Goal: Task Accomplishment & Management: Complete application form

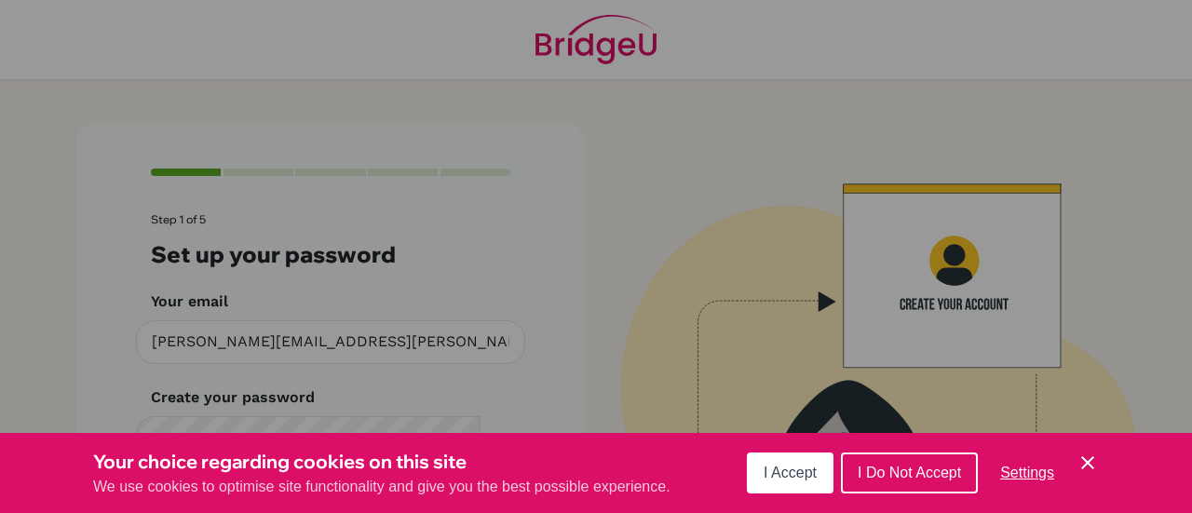
scroll to position [89, 0]
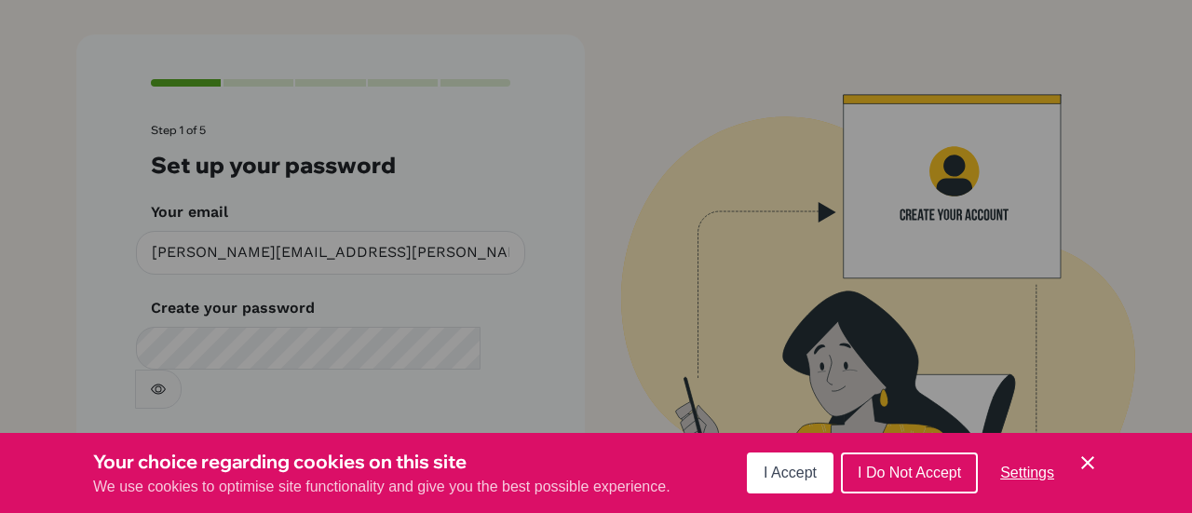
click at [775, 480] on span "I Accept" at bounding box center [790, 473] width 53 height 16
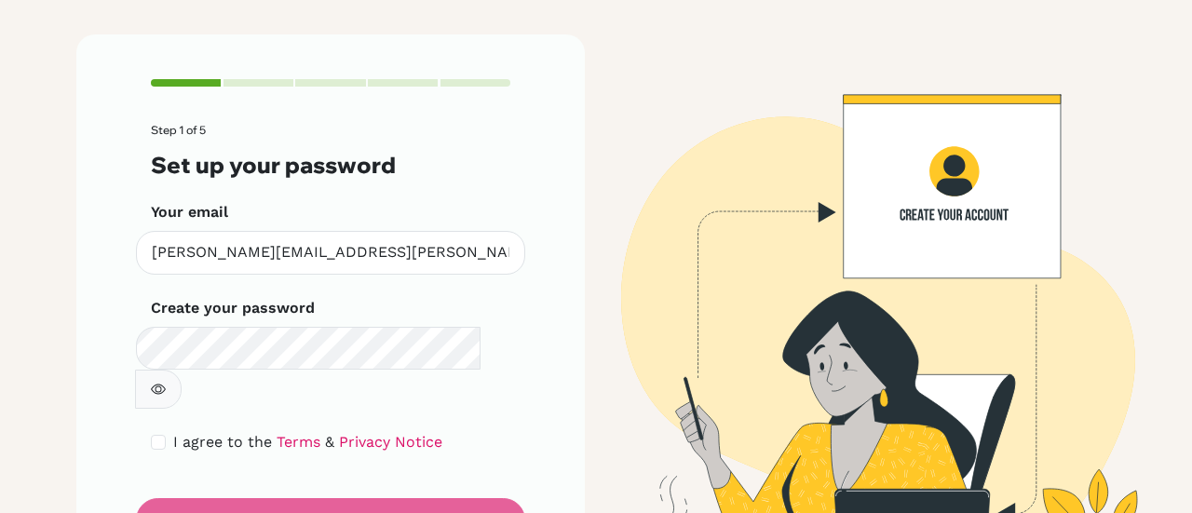
click at [534, 369] on div "Step 1 of 5 Set up your password Your email [PERSON_NAME][EMAIL_ADDRESS][PERSON…" at bounding box center [330, 310] width 508 height 552
click at [182, 370] on button "button" at bounding box center [158, 389] width 47 height 39
click at [166, 382] on icon "button" at bounding box center [158, 389] width 15 height 15
click at [182, 370] on button "button" at bounding box center [158, 389] width 47 height 39
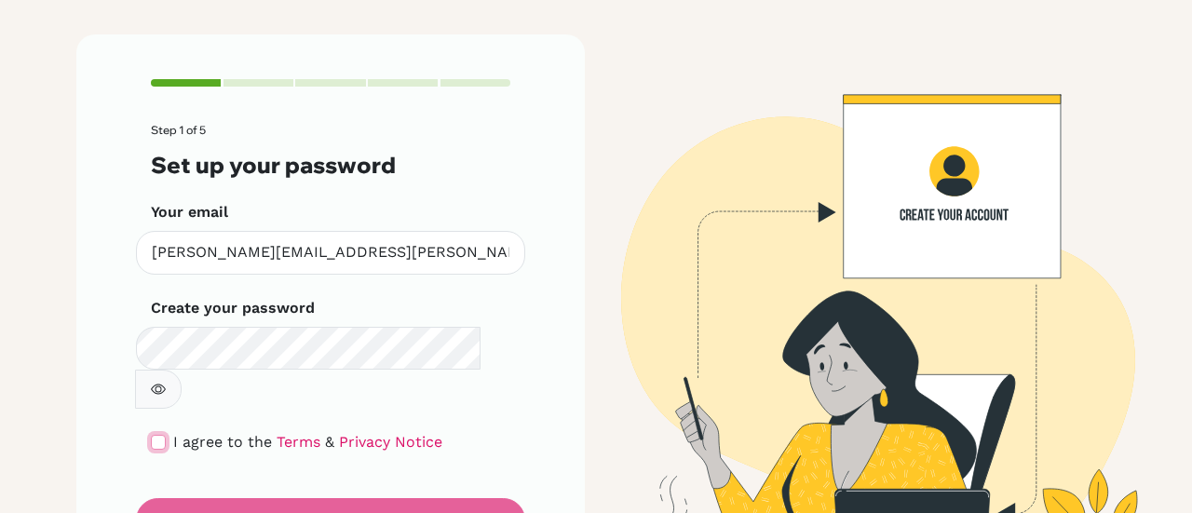
click at [151, 435] on input "checkbox" at bounding box center [158, 442] width 15 height 15
checkbox input "true"
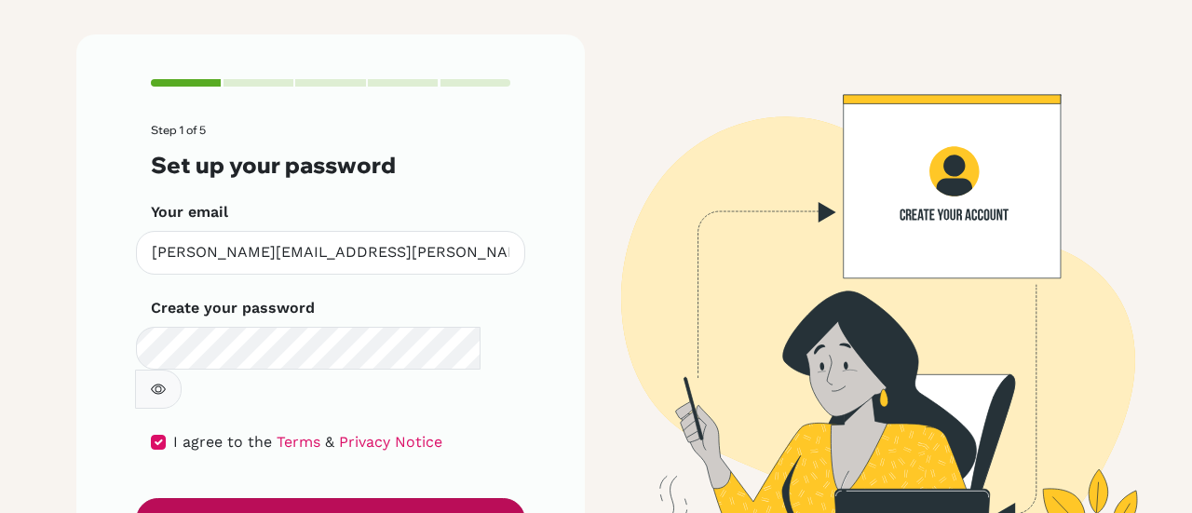
click at [204, 498] on button "Next, about you" at bounding box center [330, 520] width 389 height 44
